Goal: Information Seeking & Learning: Learn about a topic

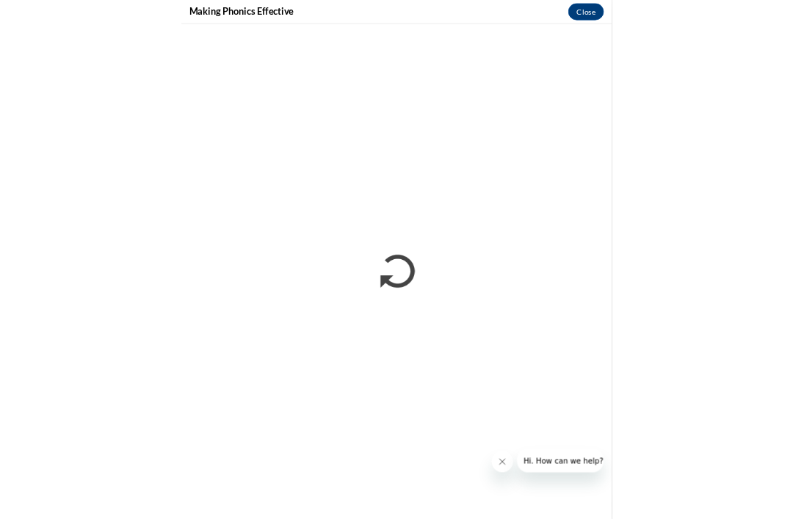
scroll to position [754, 0]
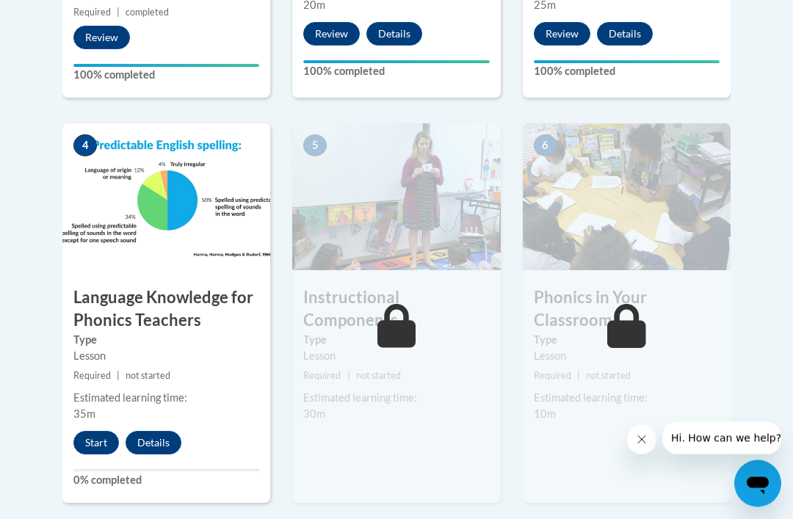
scroll to position [812, 0]
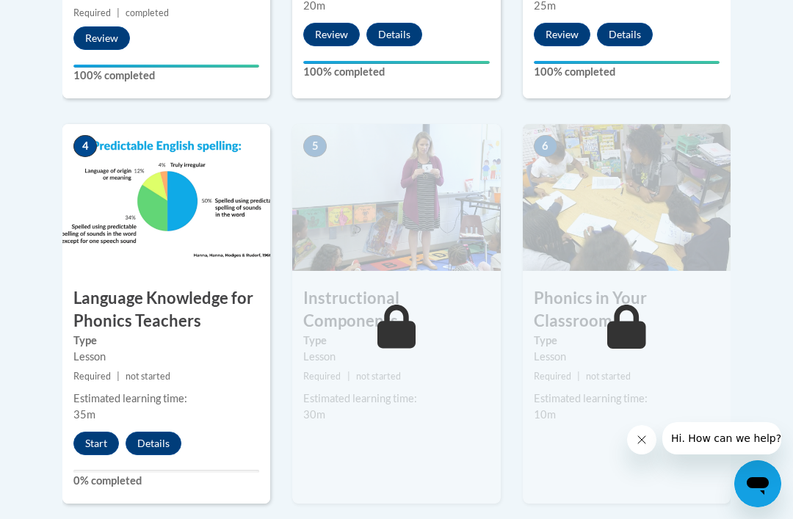
click at [88, 443] on button "Start" at bounding box center [96, 444] width 46 height 24
